Goal: Task Accomplishment & Management: Use online tool/utility

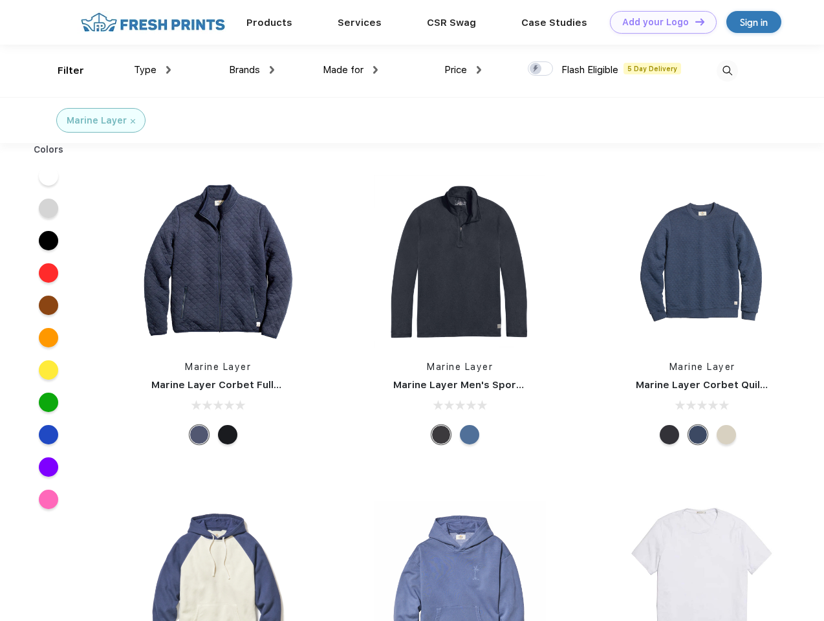
scroll to position [1, 0]
click at [658, 22] on link "Add your Logo Design Tool" at bounding box center [663, 22] width 107 height 23
click at [0, 0] on div "Design Tool" at bounding box center [0, 0] width 0 height 0
click at [694, 21] on link "Add your Logo Design Tool" at bounding box center [663, 22] width 107 height 23
click at [62, 70] on div "Filter" at bounding box center [71, 70] width 27 height 15
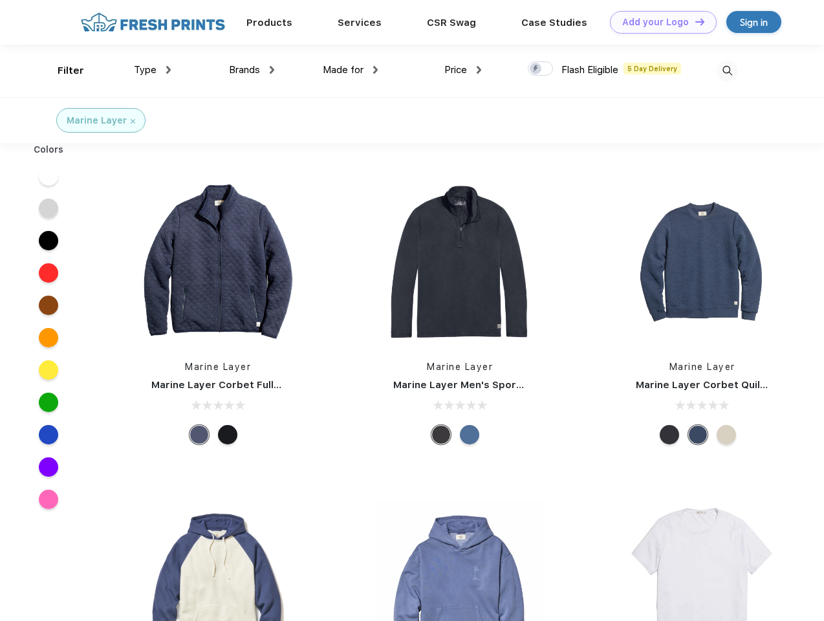
click at [153, 70] on span "Type" at bounding box center [145, 70] width 23 height 12
click at [252, 70] on span "Brands" at bounding box center [244, 70] width 31 height 12
click at [350, 70] on span "Made for" at bounding box center [343, 70] width 41 height 12
click at [463, 70] on span "Price" at bounding box center [455, 70] width 23 height 12
click at [541, 69] on div at bounding box center [540, 68] width 25 height 14
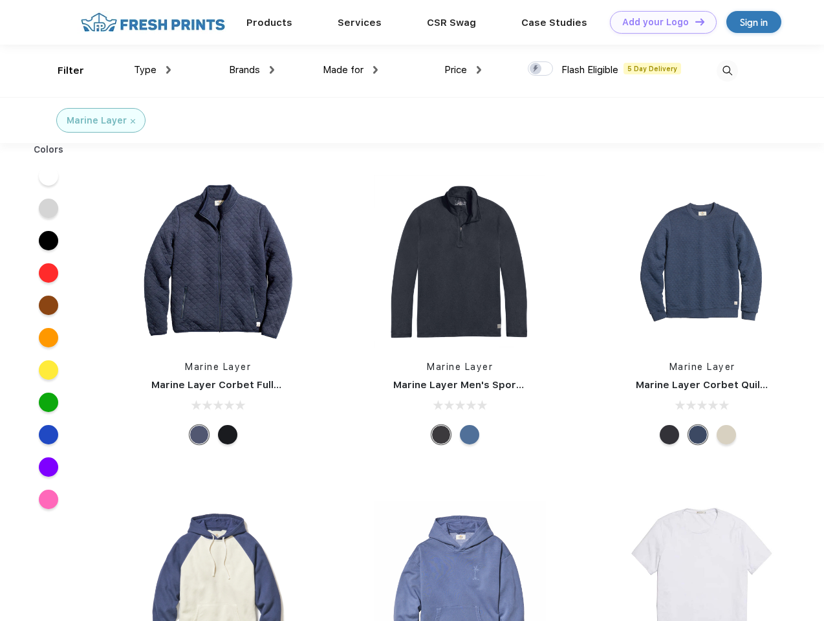
click at [536, 69] on input "checkbox" at bounding box center [532, 65] width 8 height 8
click at [727, 70] on img at bounding box center [727, 70] width 21 height 21
